Goal: Navigation & Orientation: Find specific page/section

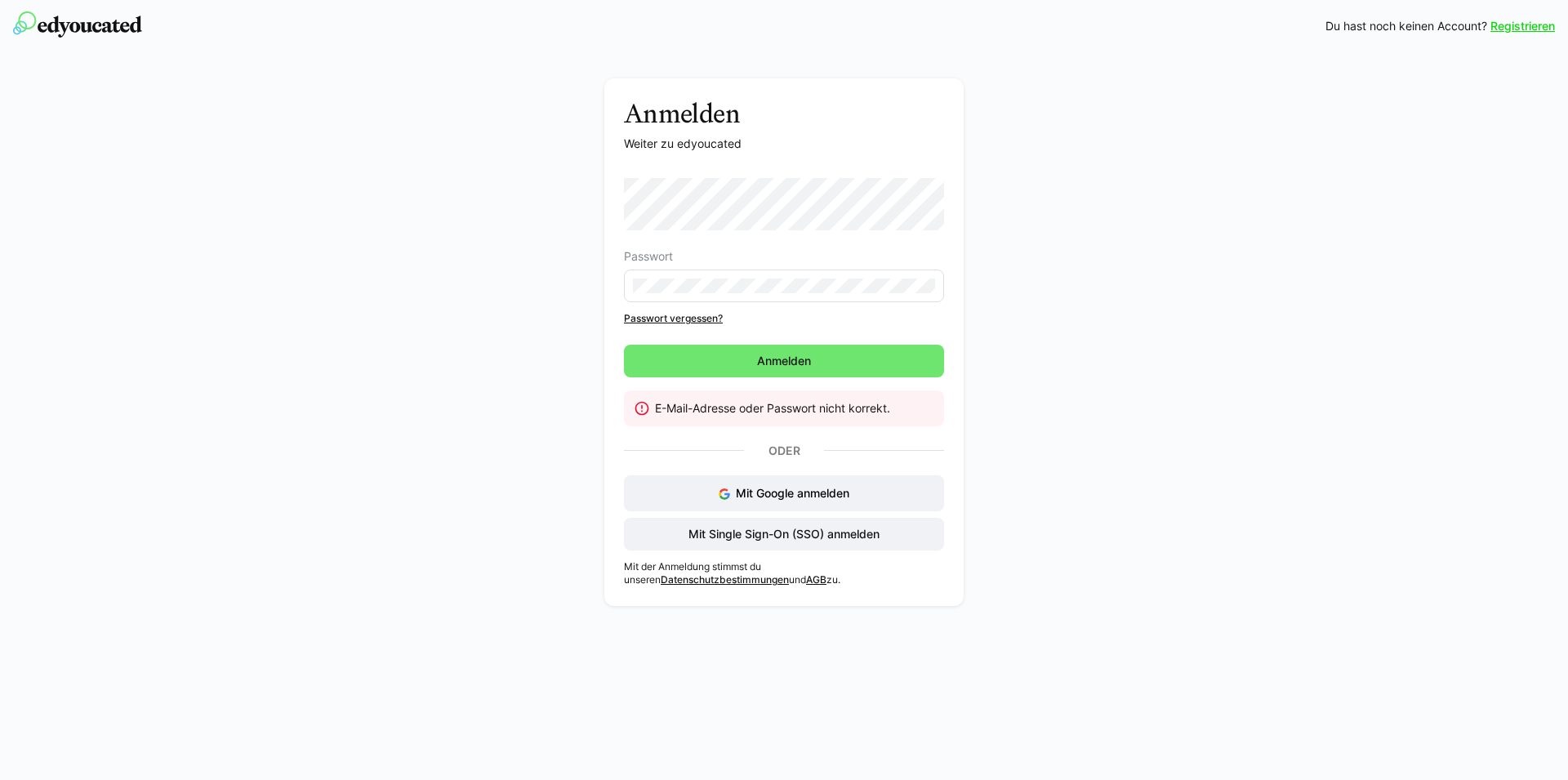
click at [669, 315] on link "Passwort vergessen?" at bounding box center [784, 318] width 320 height 13
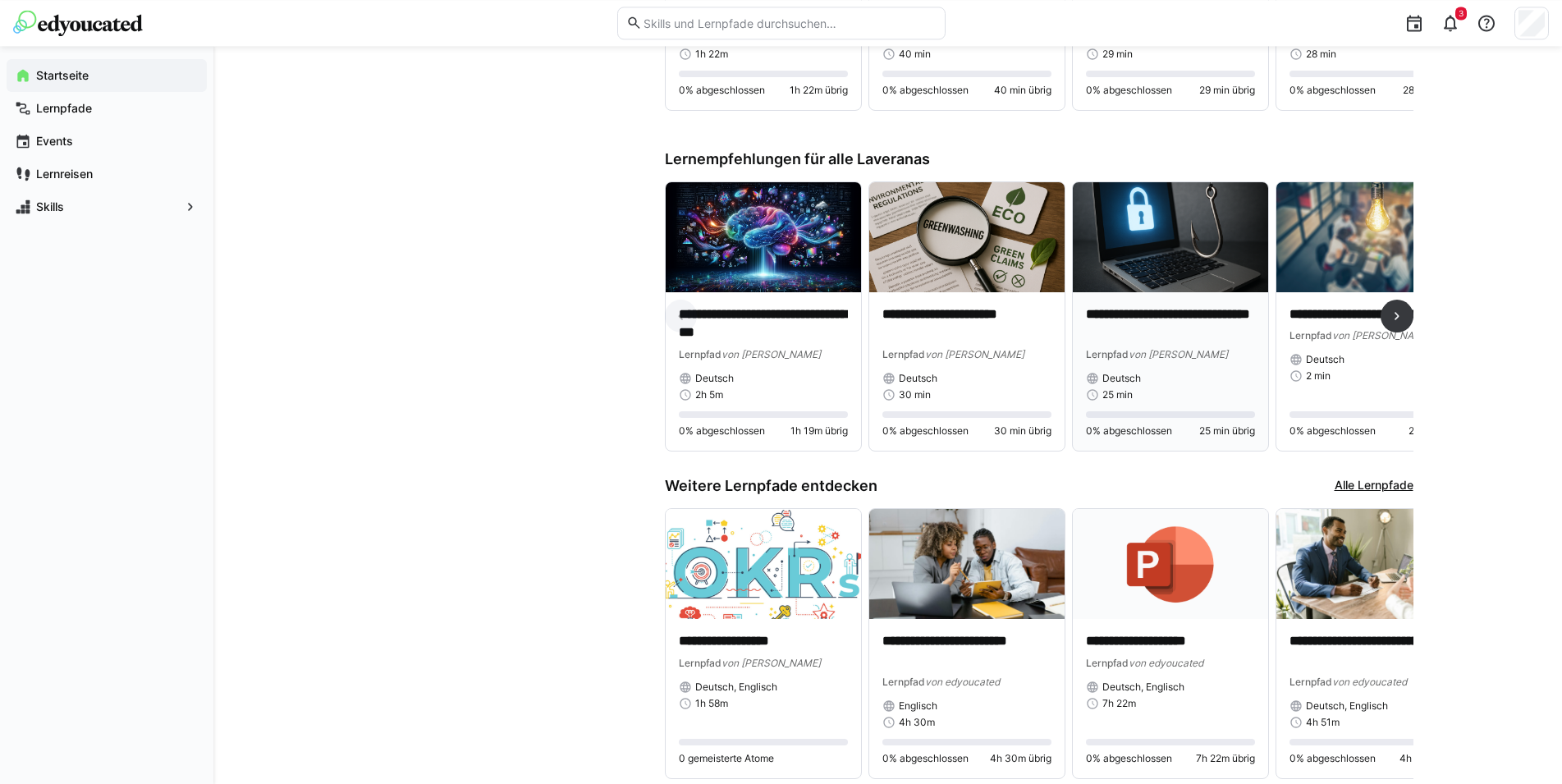
scroll to position [1255, 0]
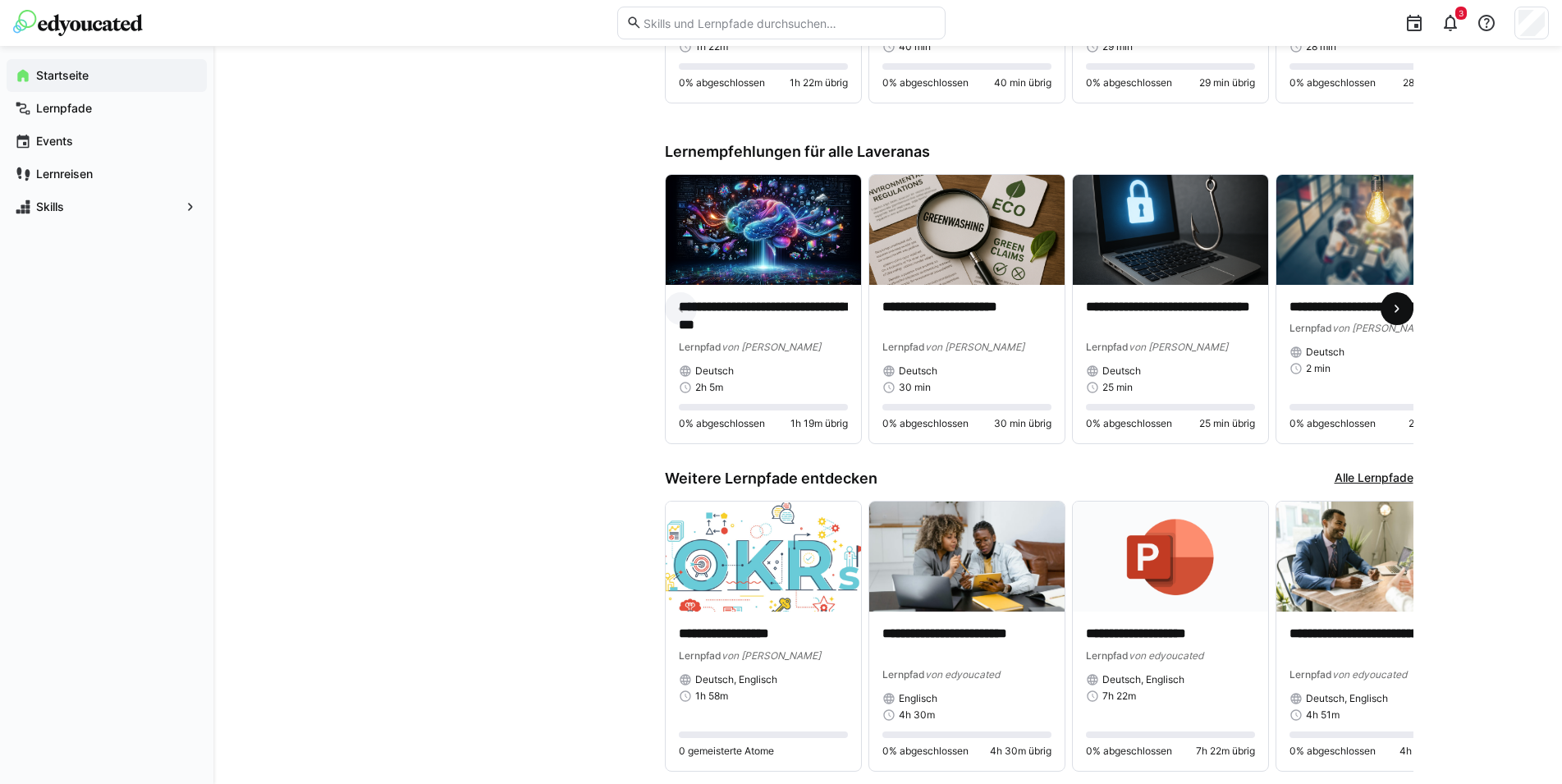
click at [1396, 317] on eds-icon at bounding box center [1397, 308] width 17 height 17
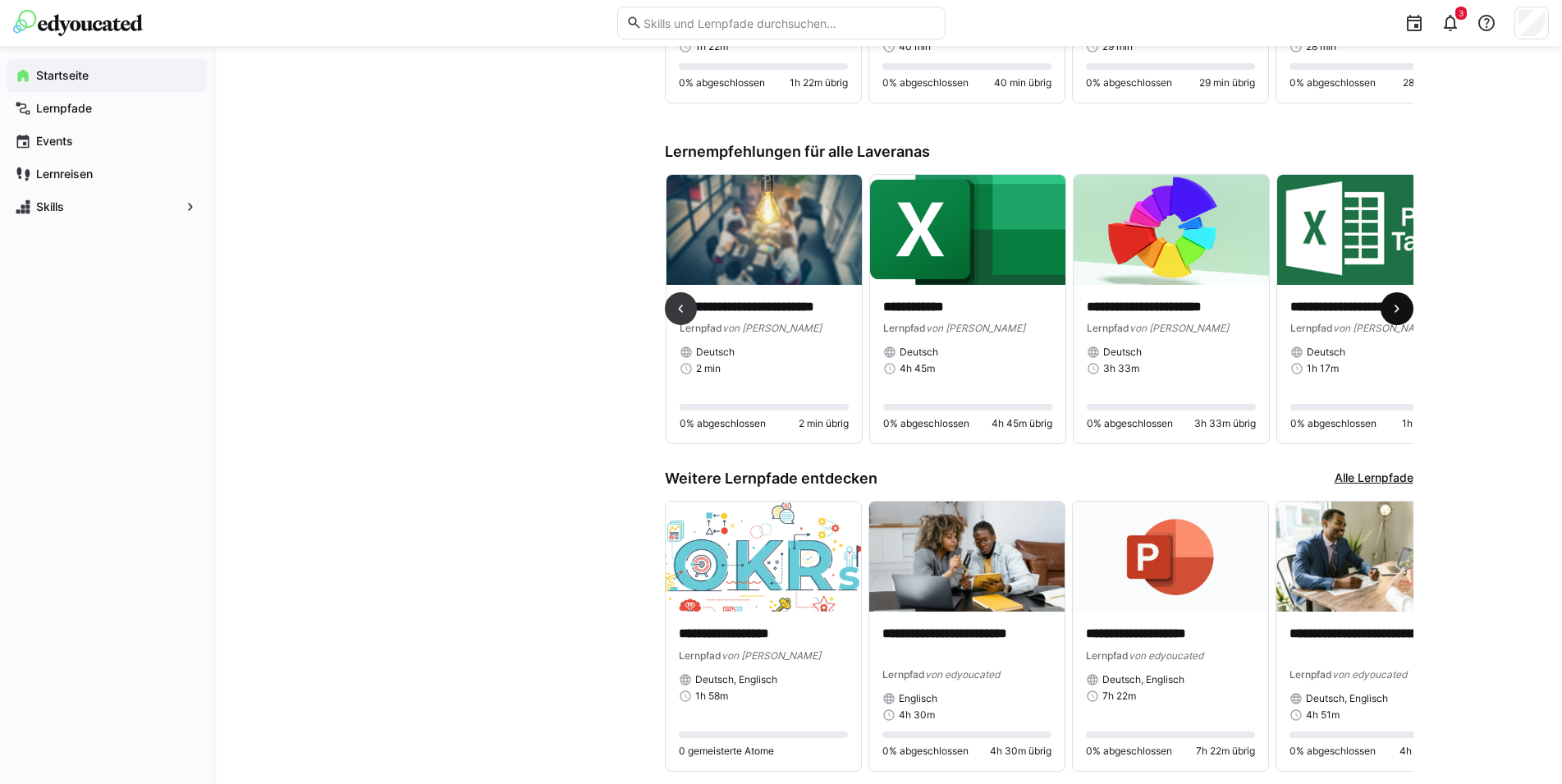
scroll to position [0, 610]
click at [1396, 317] on eds-icon at bounding box center [1397, 308] width 17 height 17
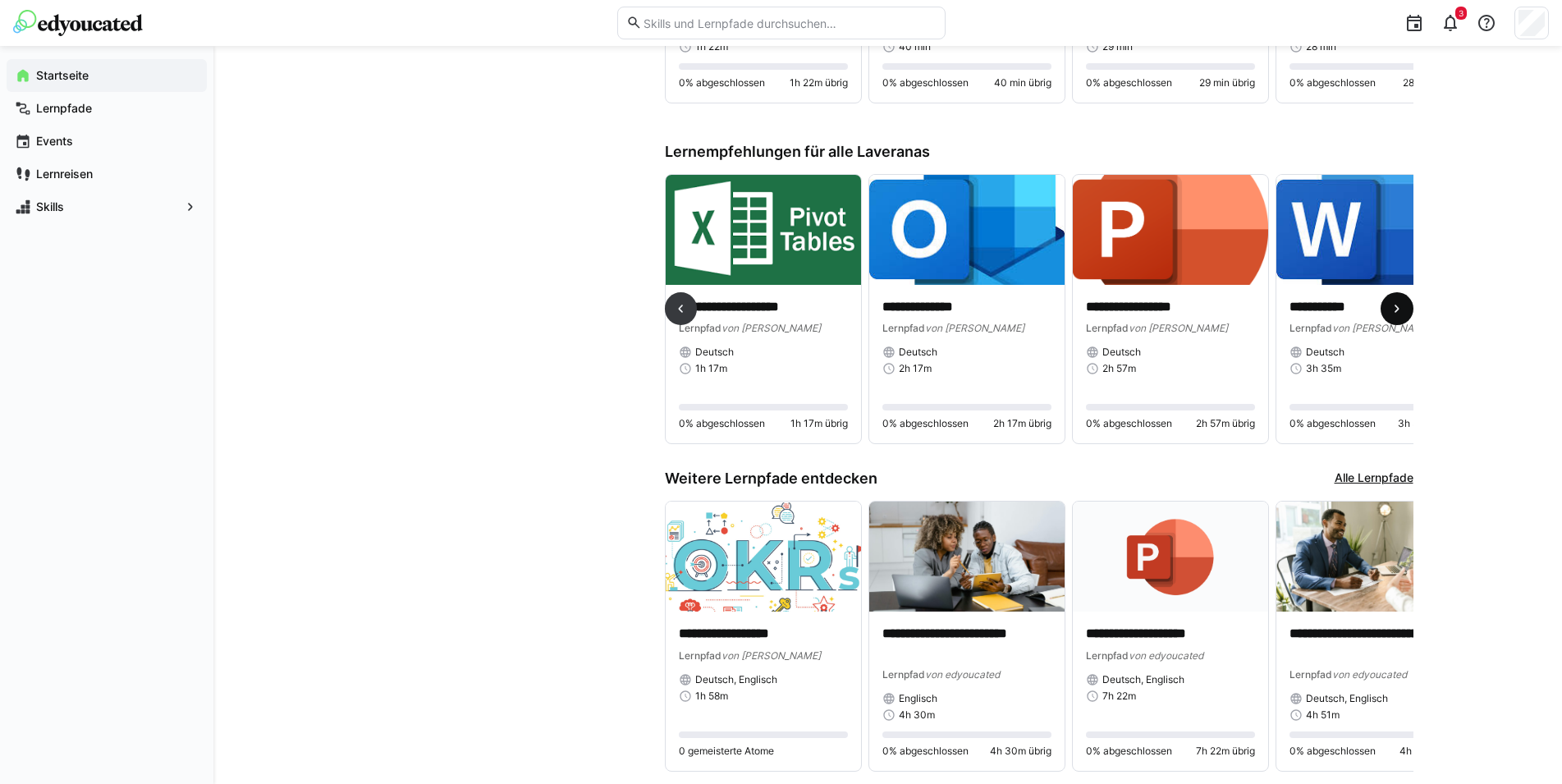
click at [1396, 317] on eds-icon at bounding box center [1397, 308] width 17 height 17
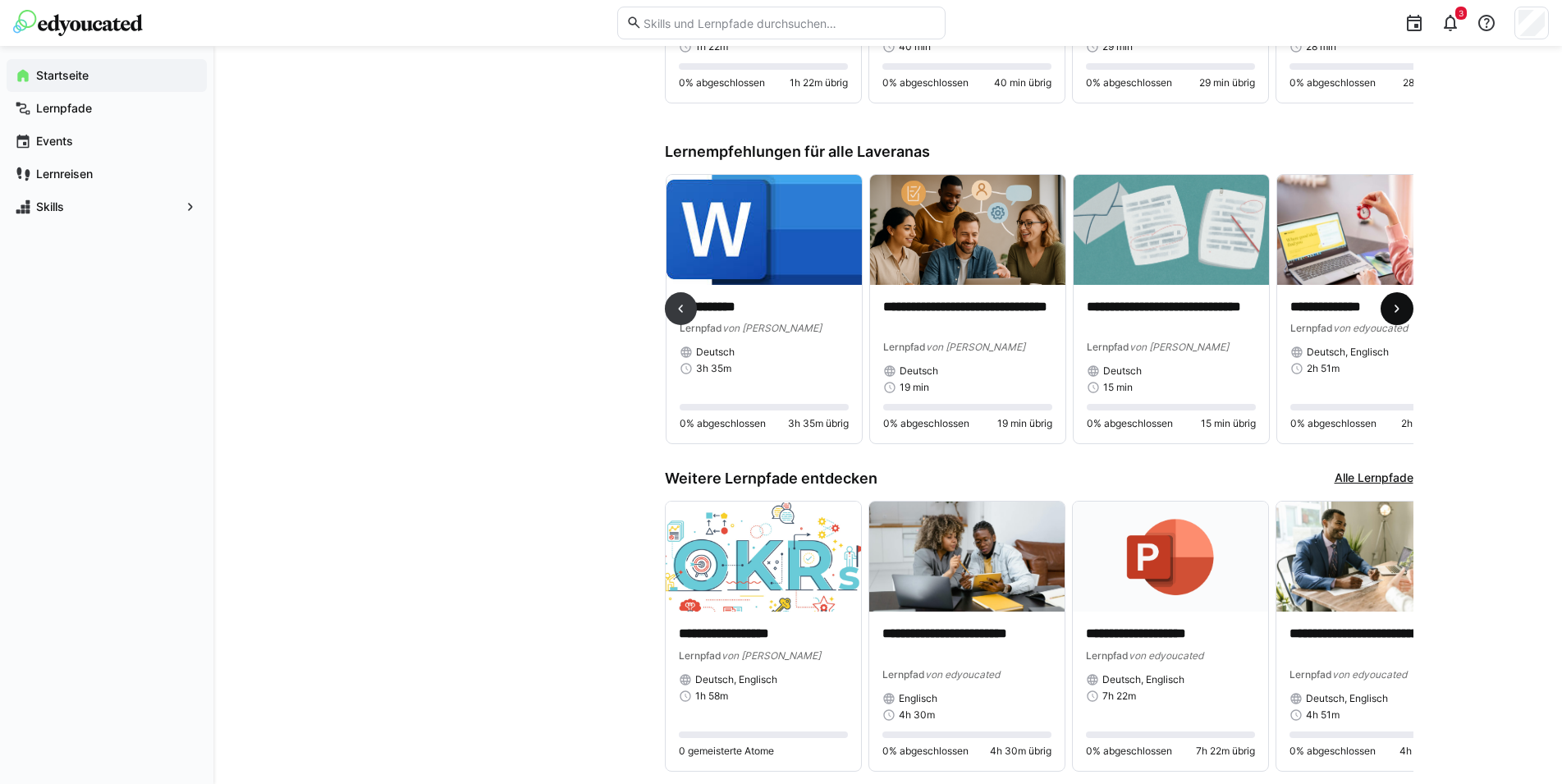
scroll to position [0, 1832]
click at [1399, 317] on eds-icon at bounding box center [1397, 308] width 17 height 17
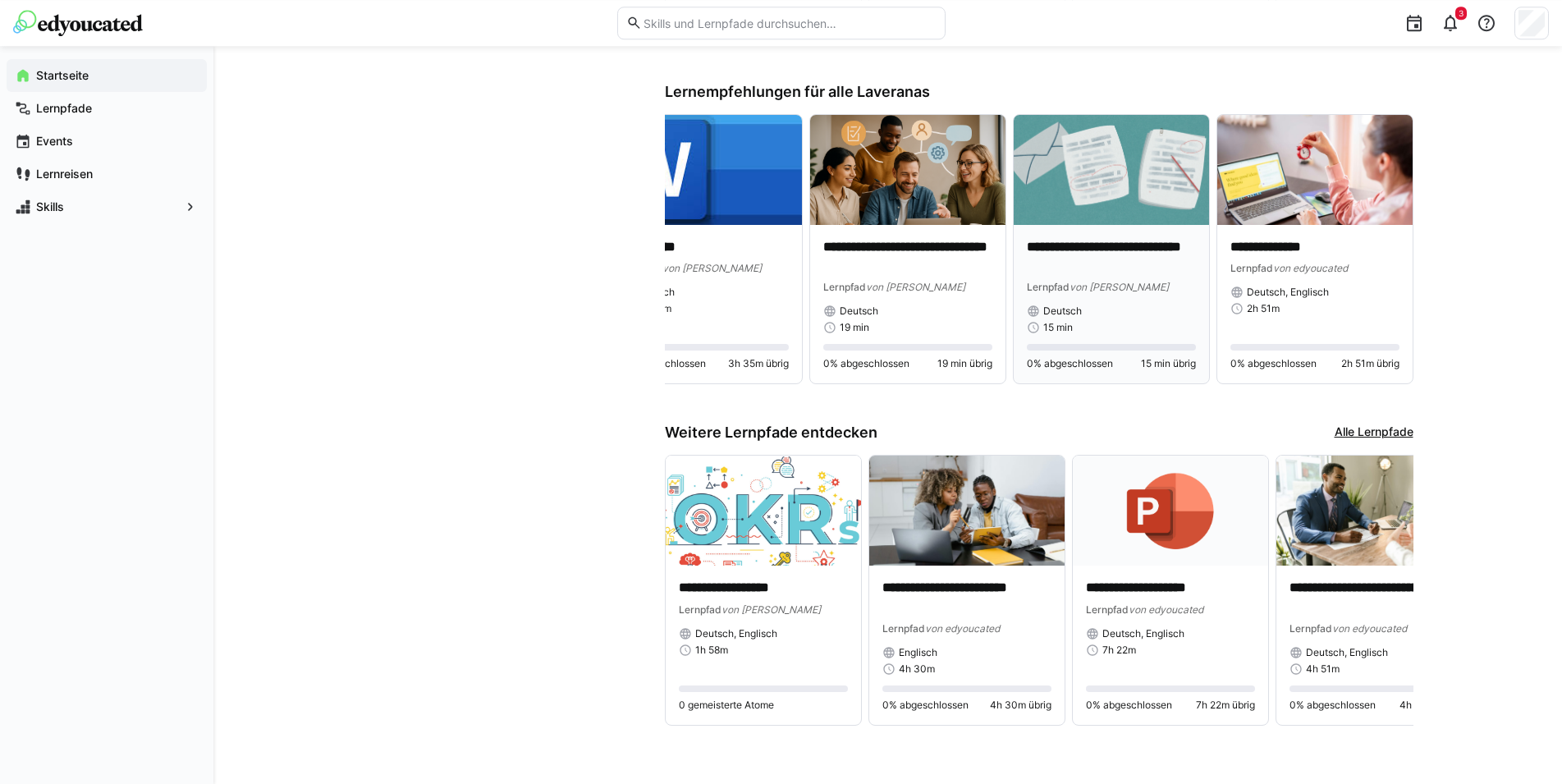
scroll to position [1324, 0]
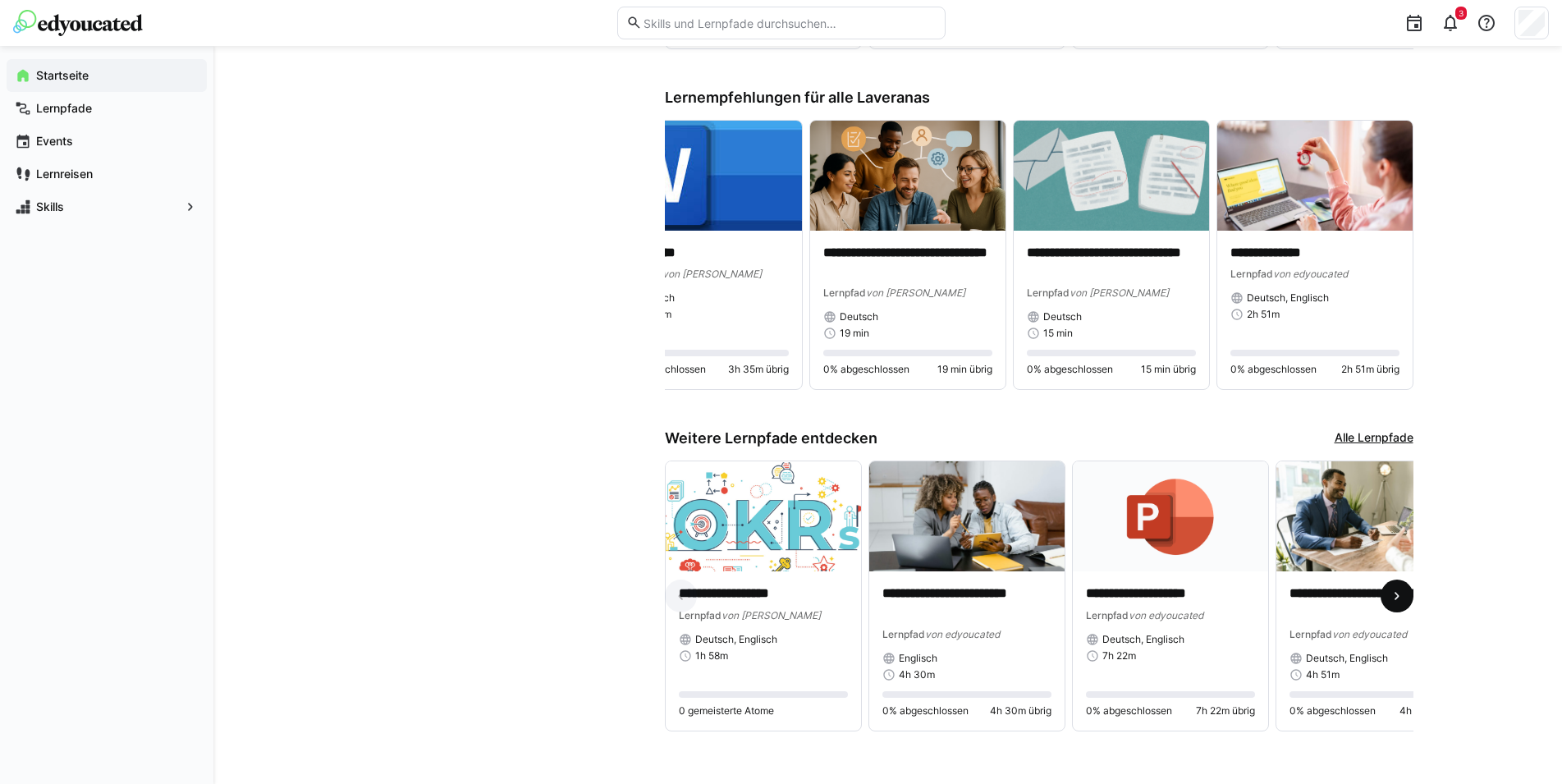
click at [1412, 598] on span at bounding box center [1396, 595] width 33 height 33
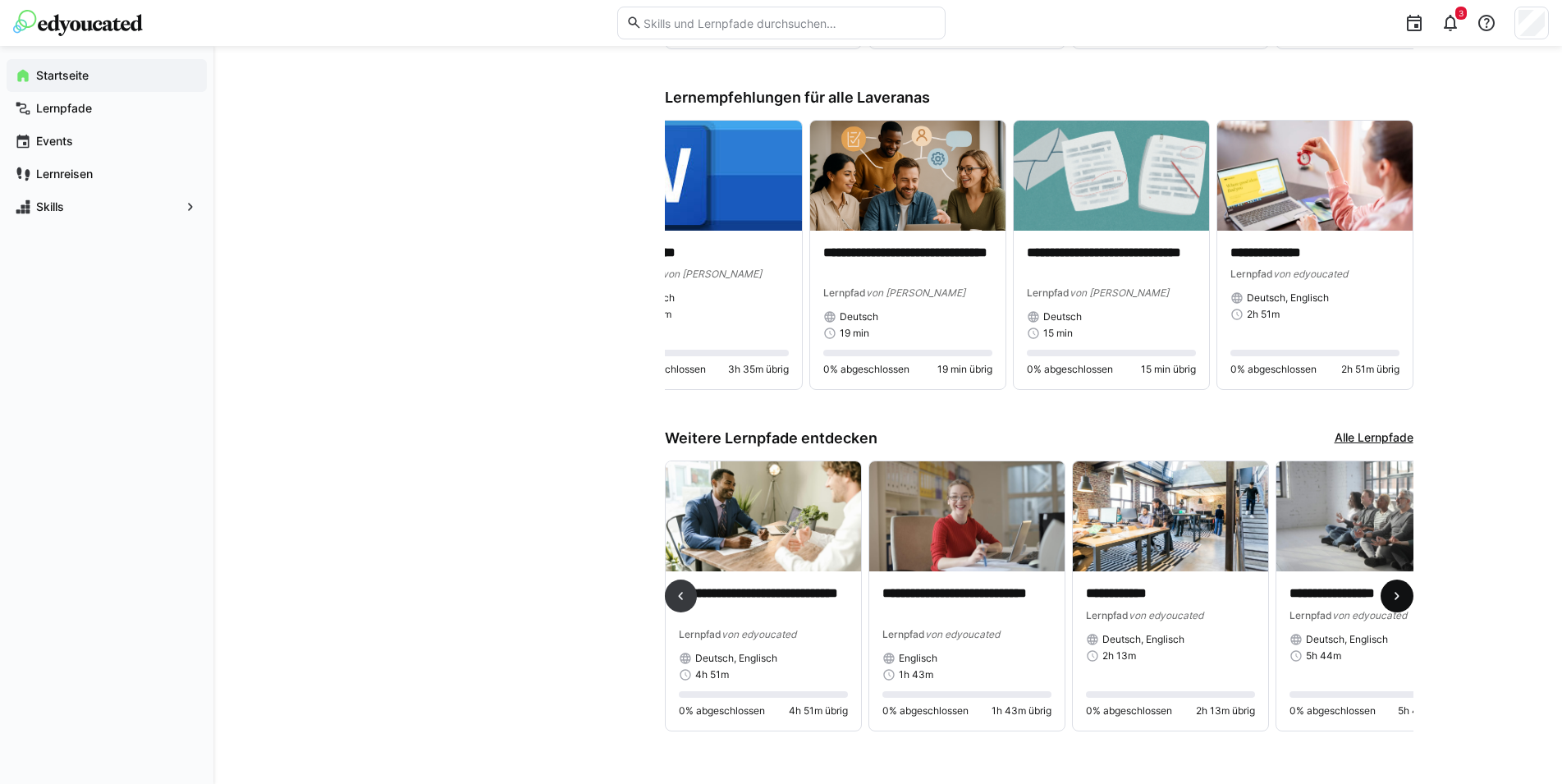
click at [1411, 598] on span at bounding box center [1396, 595] width 33 height 33
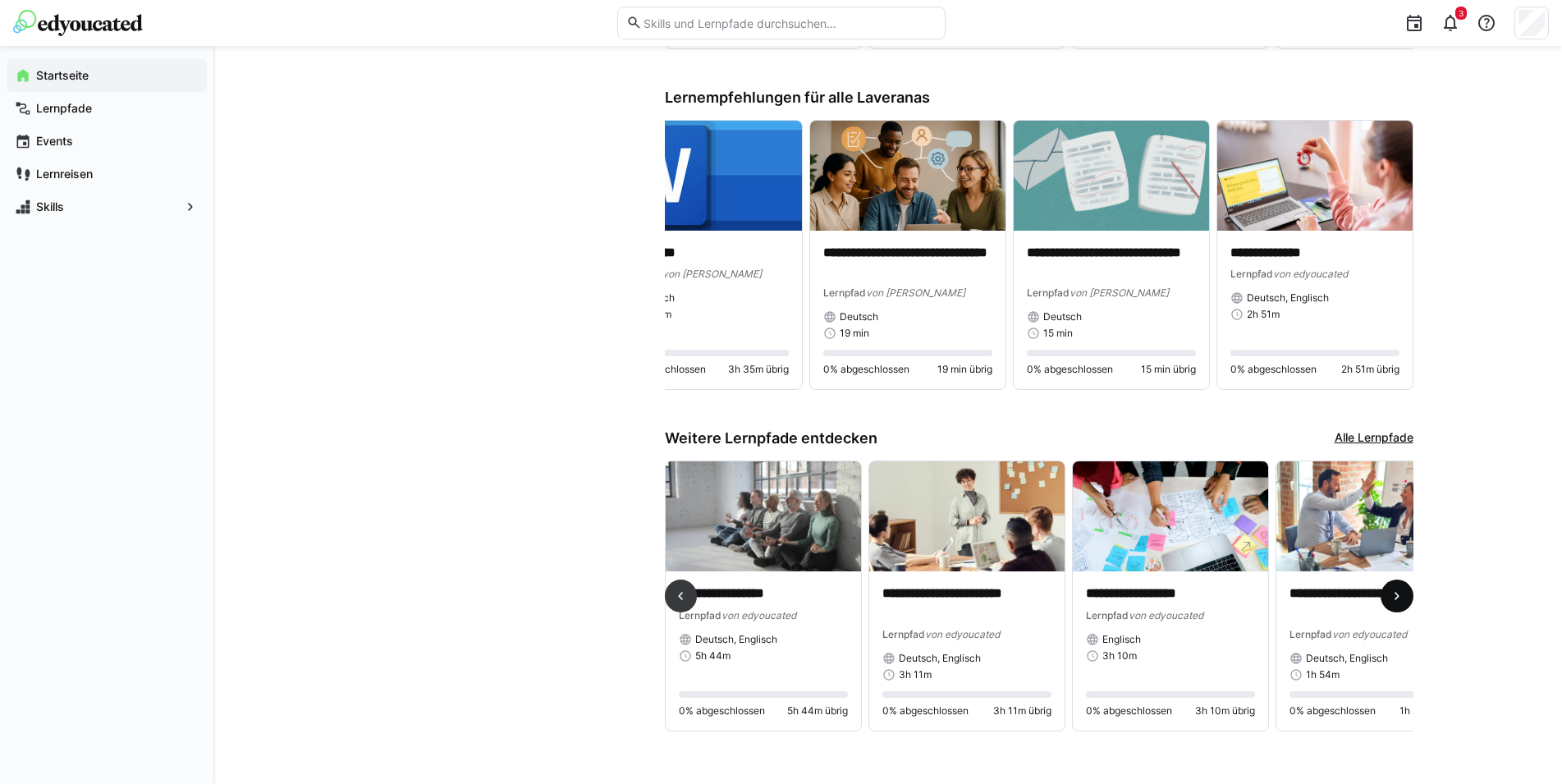
click at [1411, 597] on span at bounding box center [1396, 595] width 33 height 33
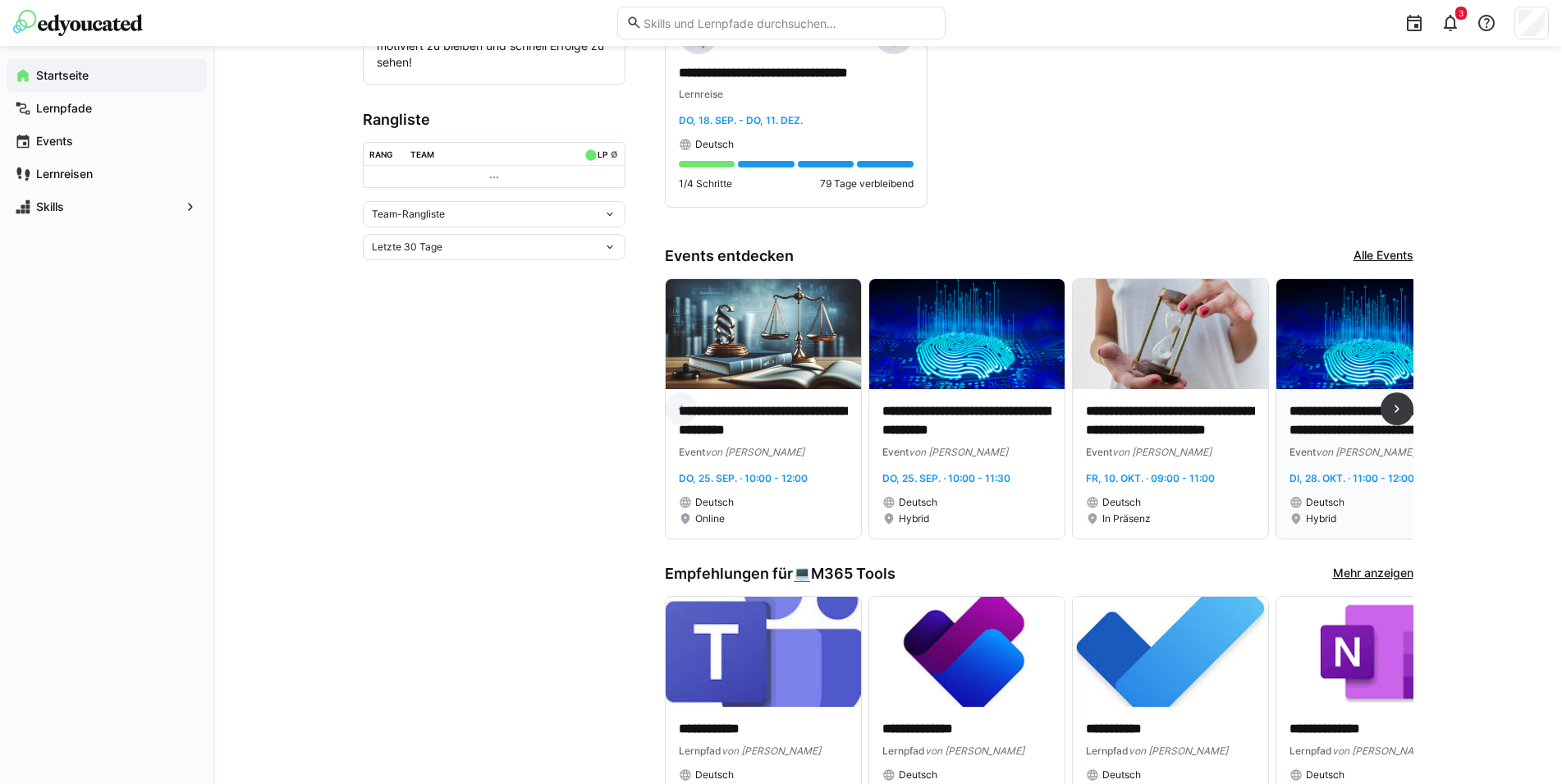
scroll to position [486, 0]
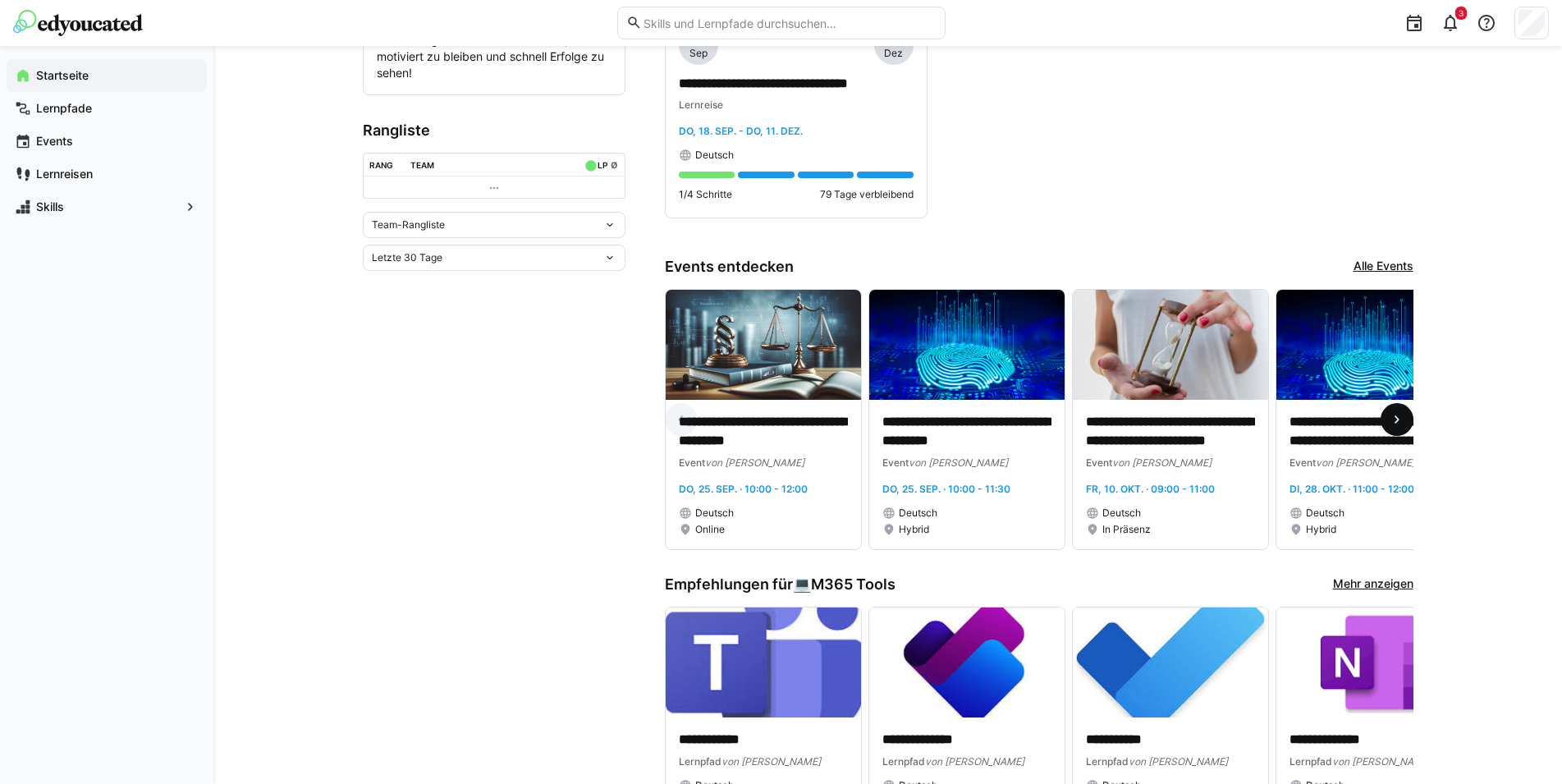
click at [1400, 428] on eds-icon at bounding box center [1397, 420] width 17 height 17
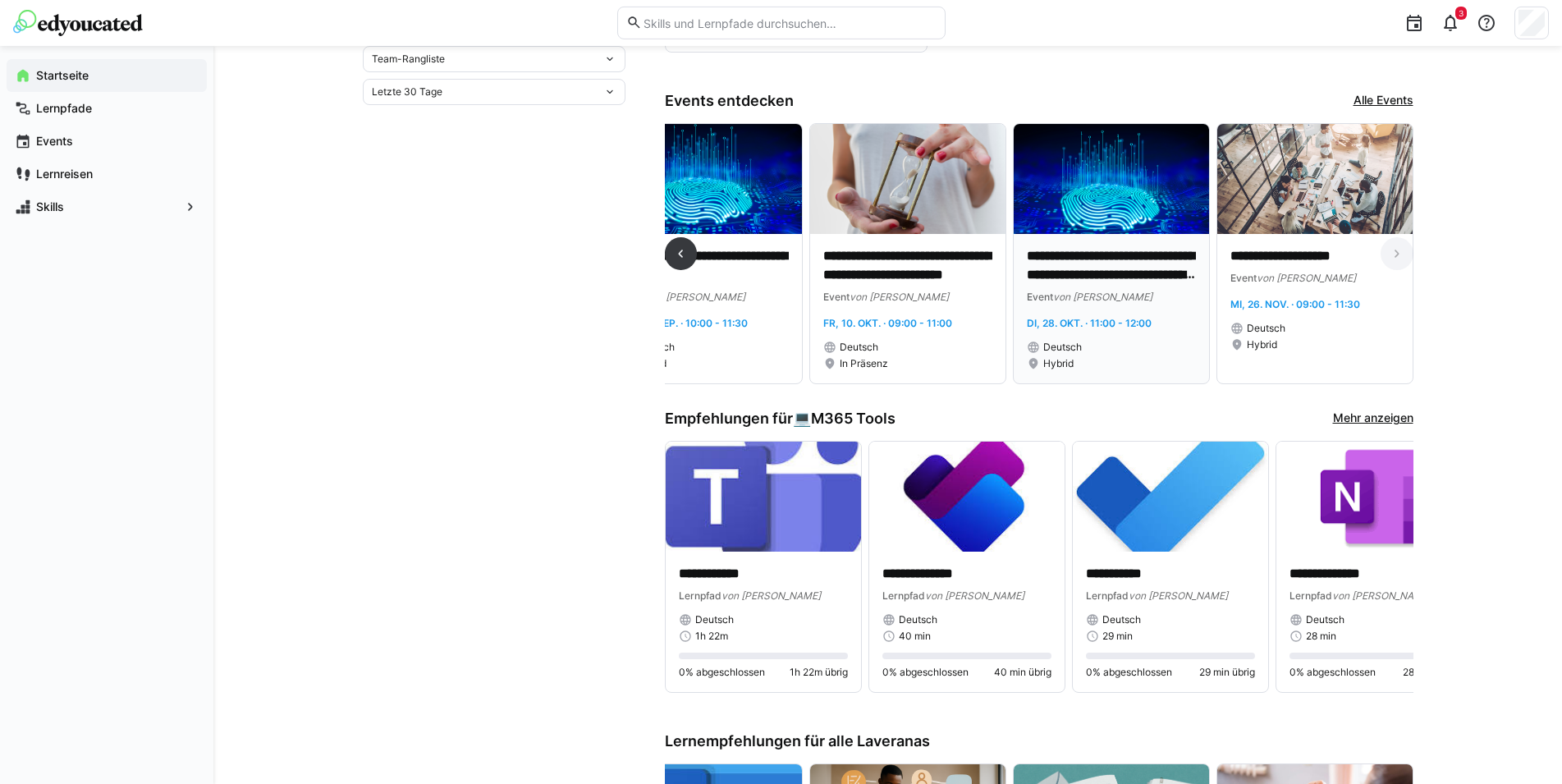
scroll to position [654, 0]
